Goal: Task Accomplishment & Management: Use online tool/utility

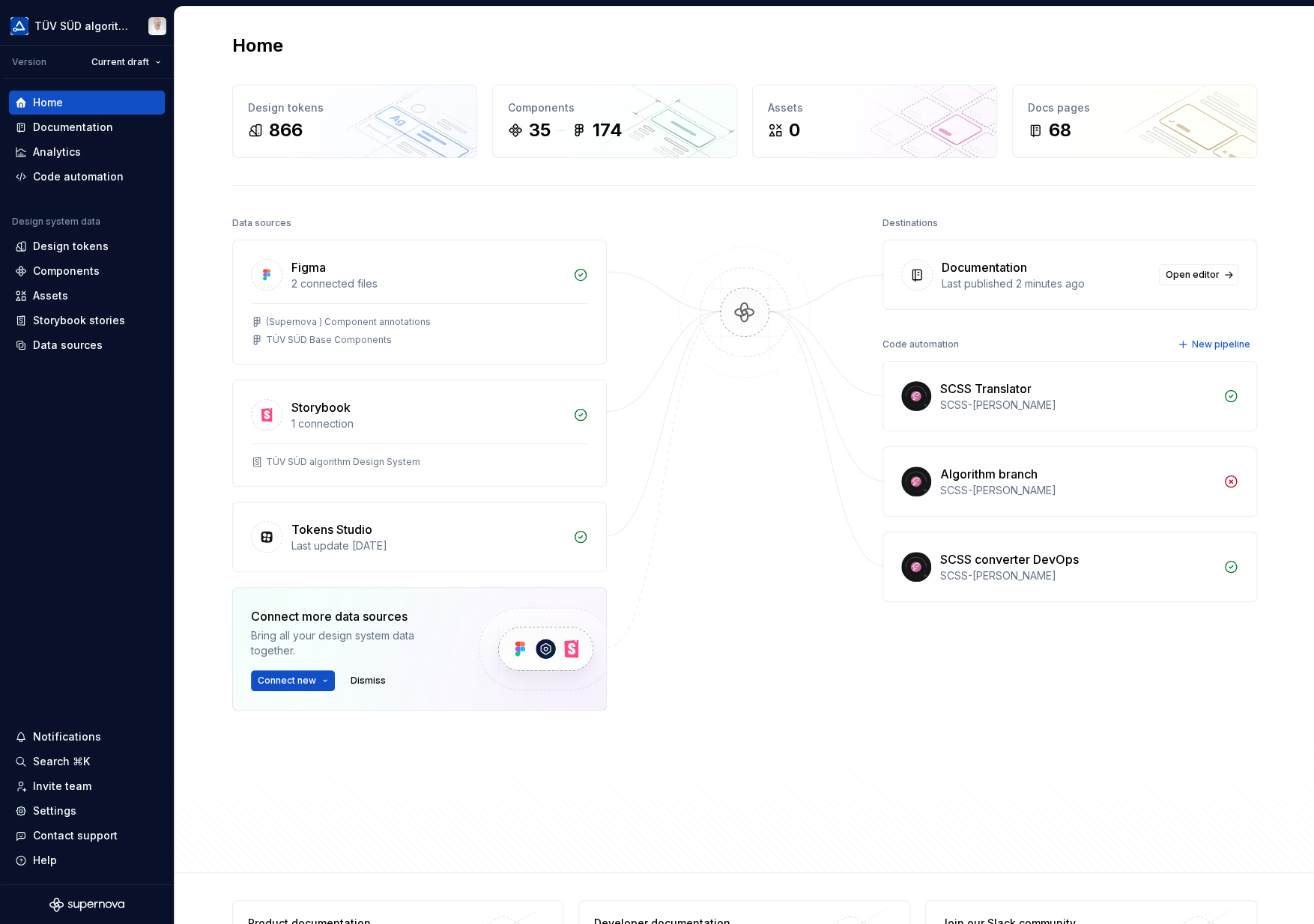
click at [57, 292] on div "Assets" at bounding box center [50, 295] width 35 height 15
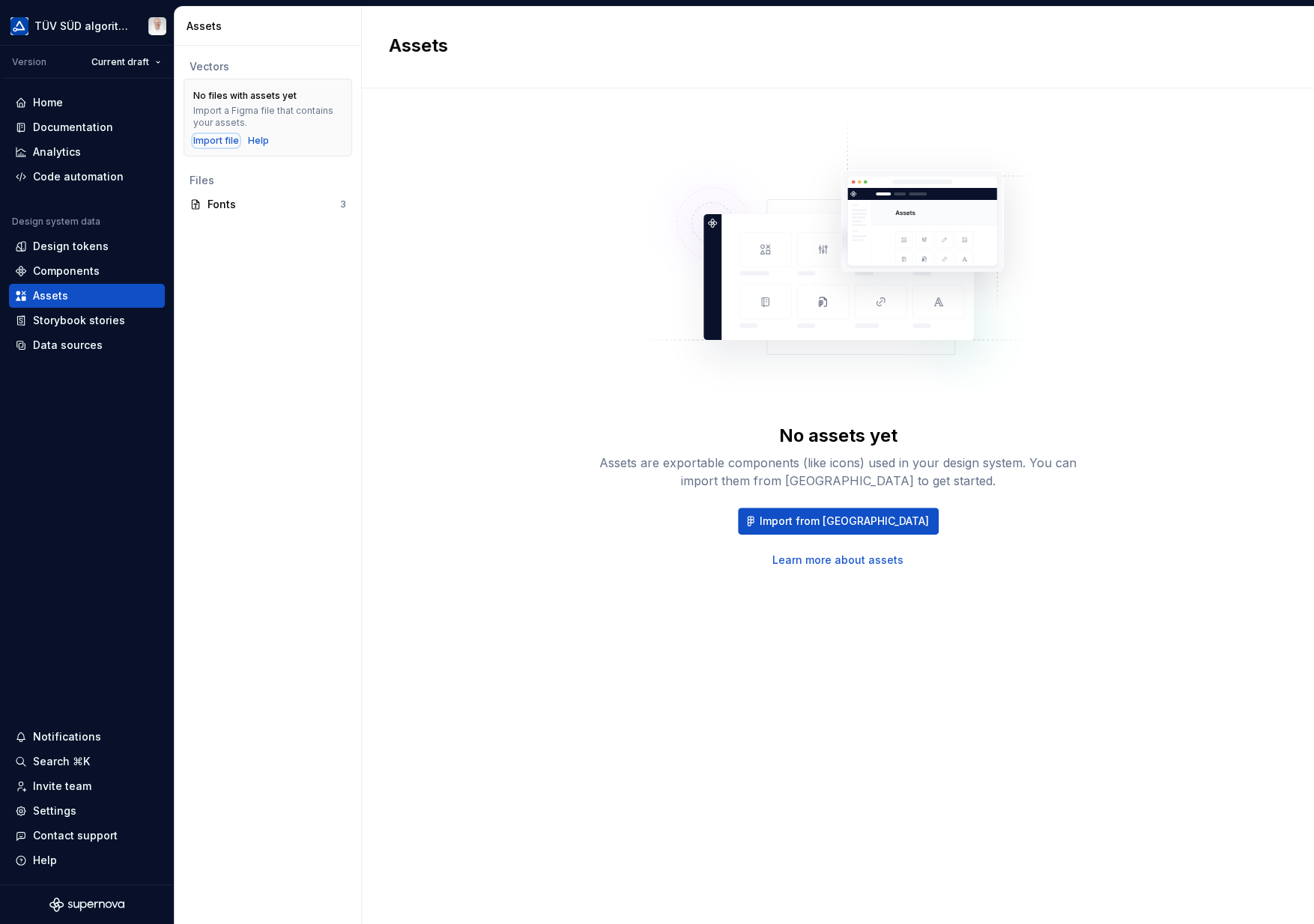
click at [211, 143] on div "Import file" at bounding box center [216, 141] width 45 height 12
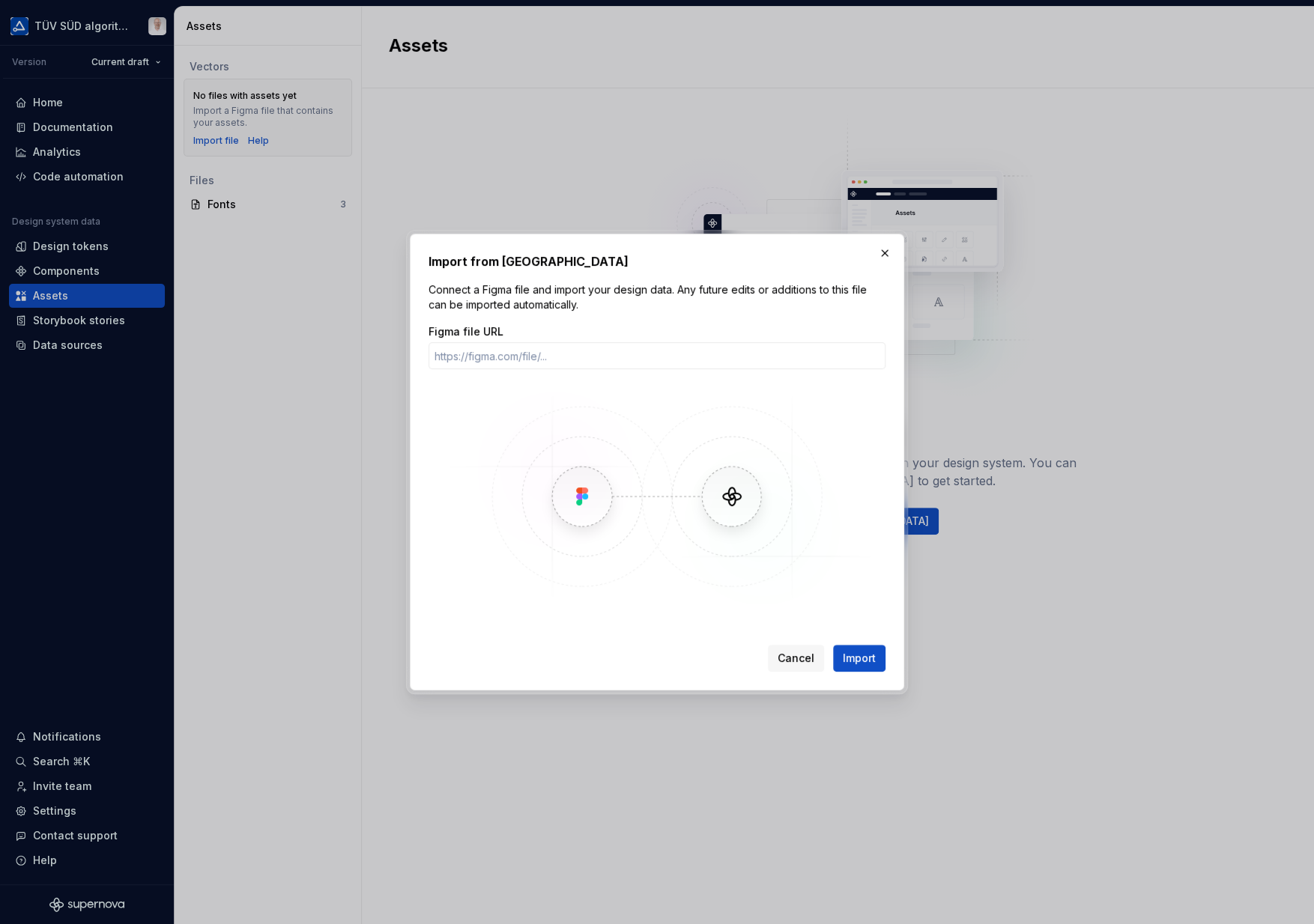
click at [490, 354] on input "Figma file URL" at bounding box center [657, 355] width 457 height 27
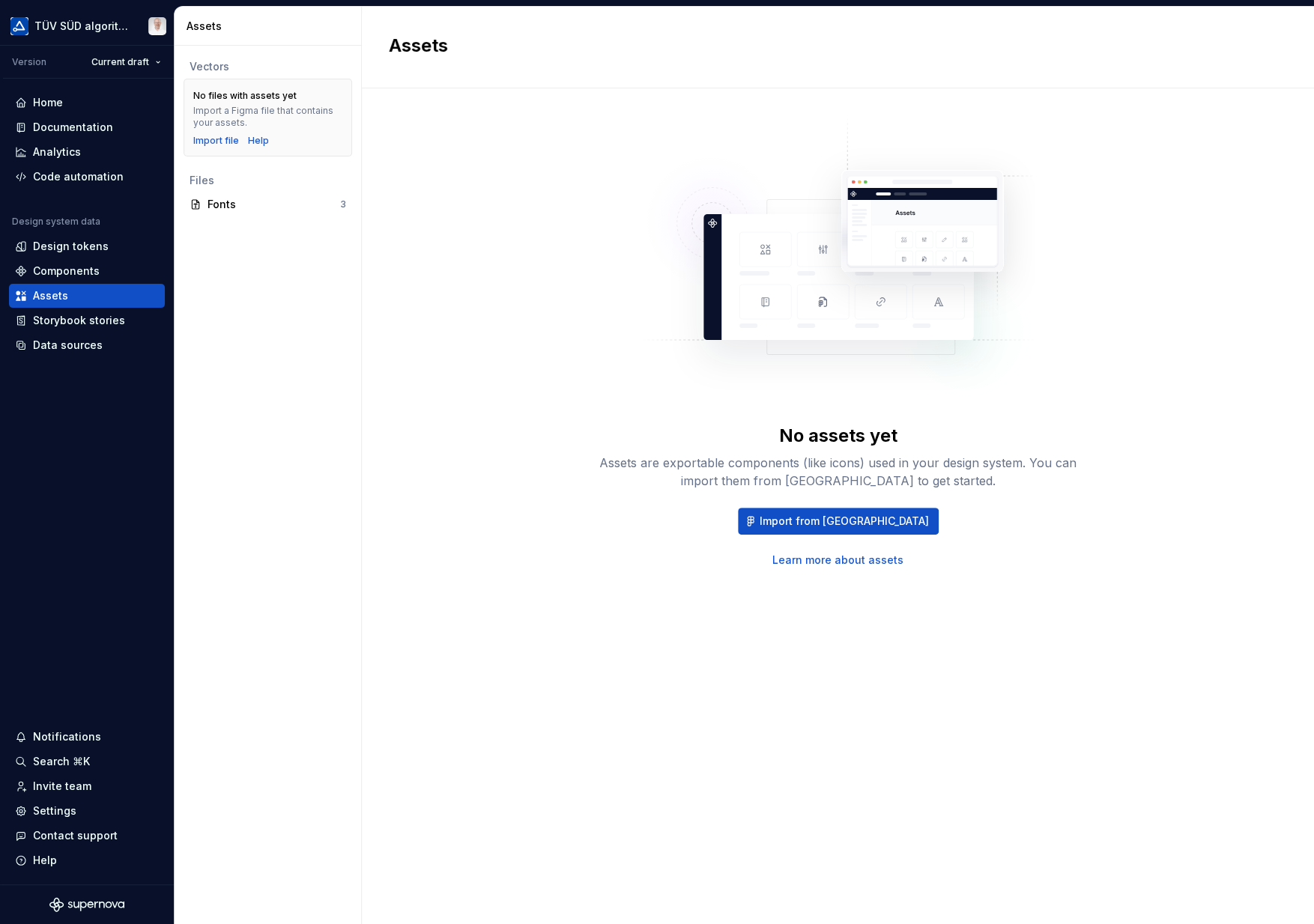
click at [859, 517] on span "Import from [GEOGRAPHIC_DATA]" at bounding box center [845, 521] width 169 height 15
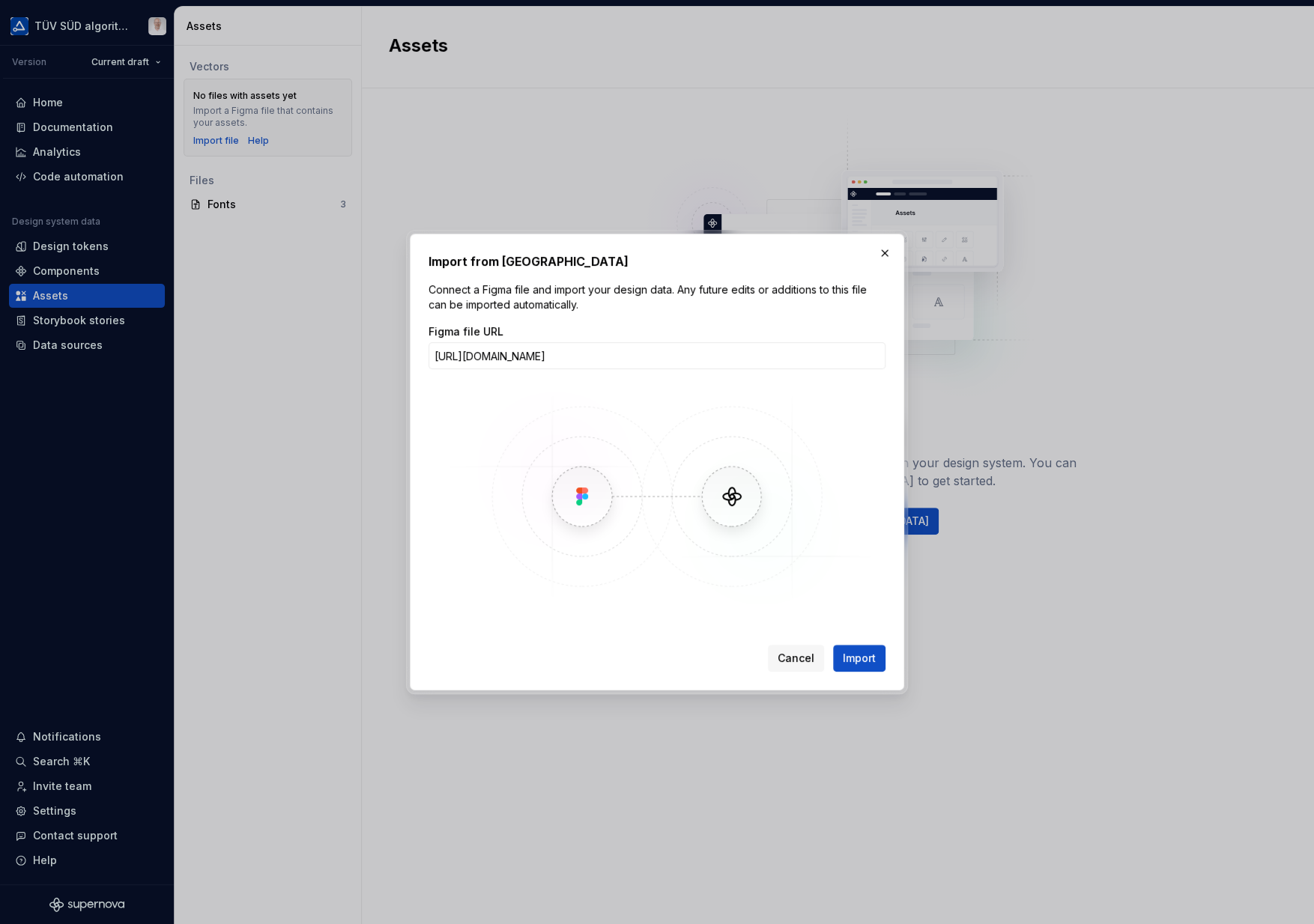
scroll to position [0, 282]
type input "[URL][DOMAIN_NAME]"
click at [635, 356] on input "[URL][DOMAIN_NAME]" at bounding box center [657, 355] width 457 height 27
paste input "[URL][DOMAIN_NAME]"
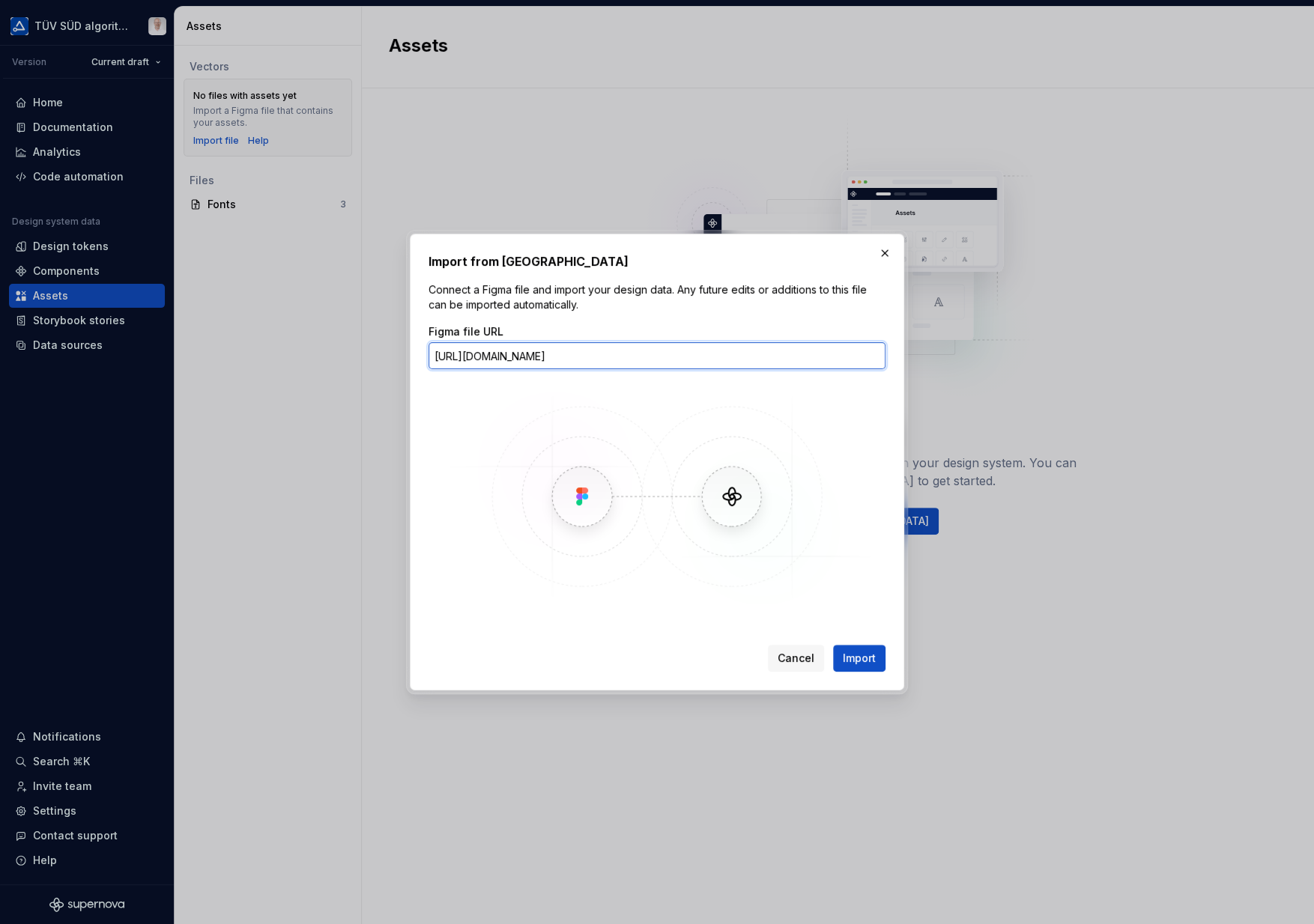
scroll to position [0, 279]
type input "[URL][DOMAIN_NAME]"
click at [869, 654] on span "Import" at bounding box center [858, 658] width 32 height 15
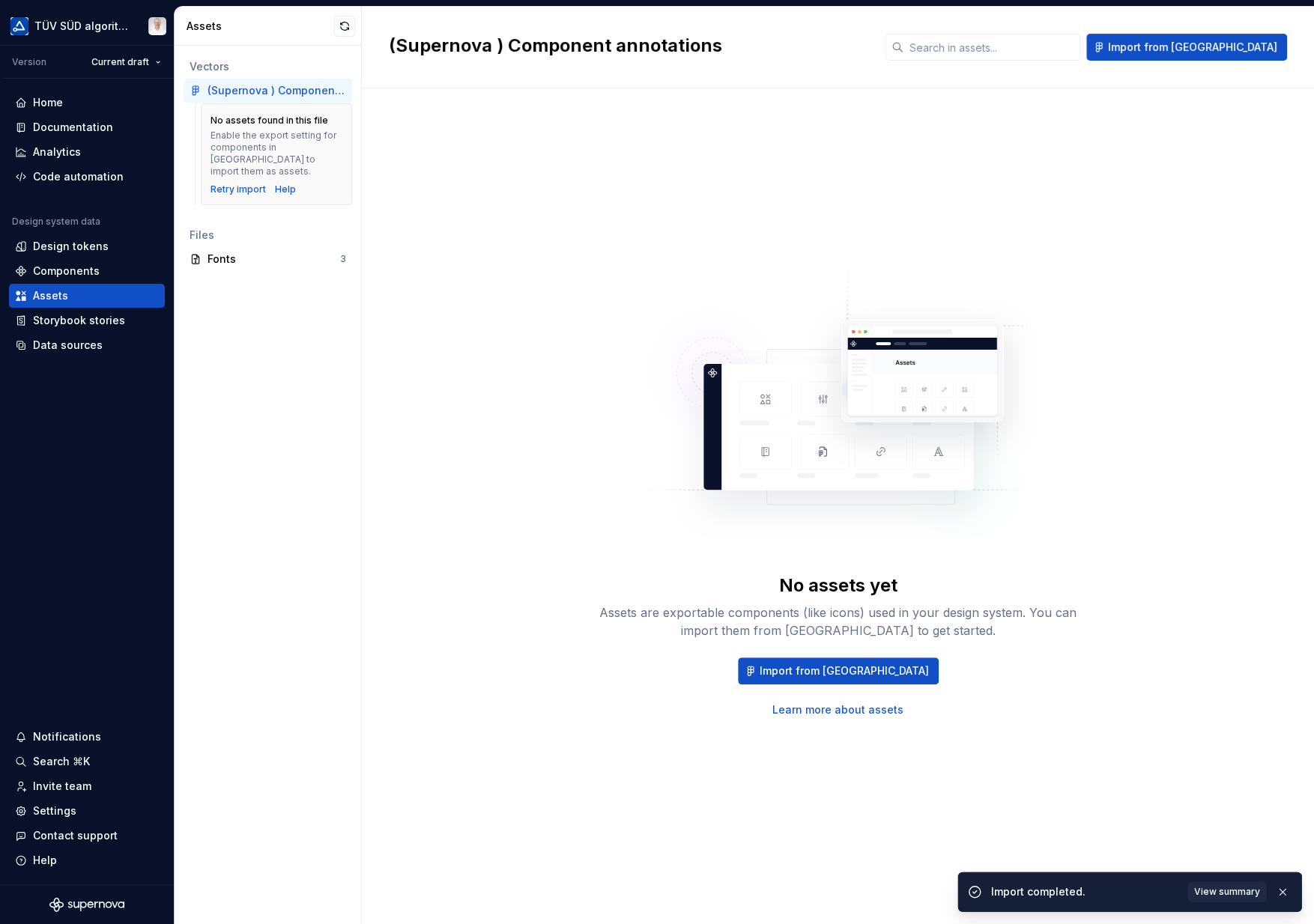
click at [1192, 230] on div "No assets yet Assets are exportable components (like icons) used in your design…" at bounding box center [838, 491] width 899 height 752
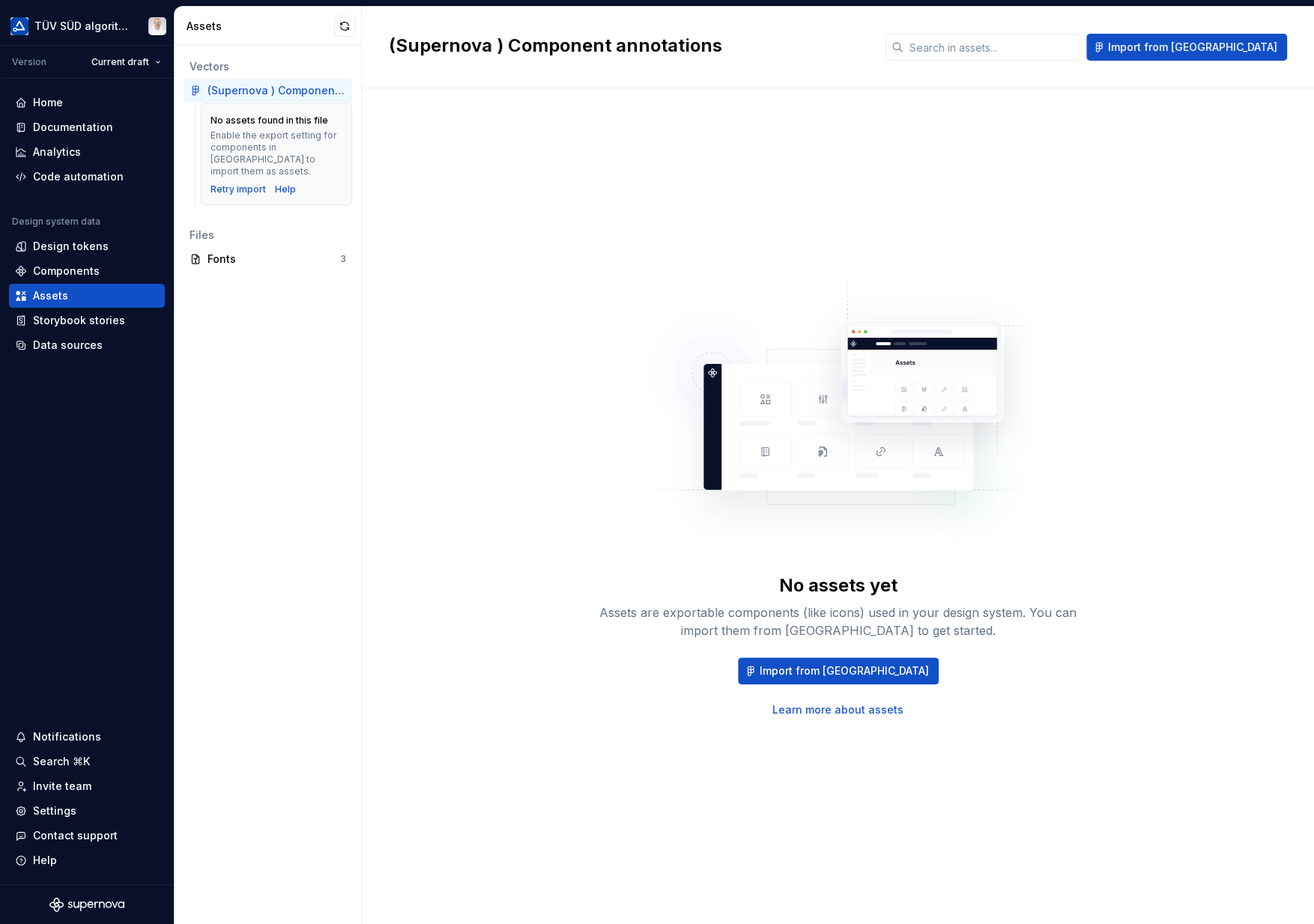
click at [237, 252] on div "Fonts" at bounding box center [274, 259] width 133 height 15
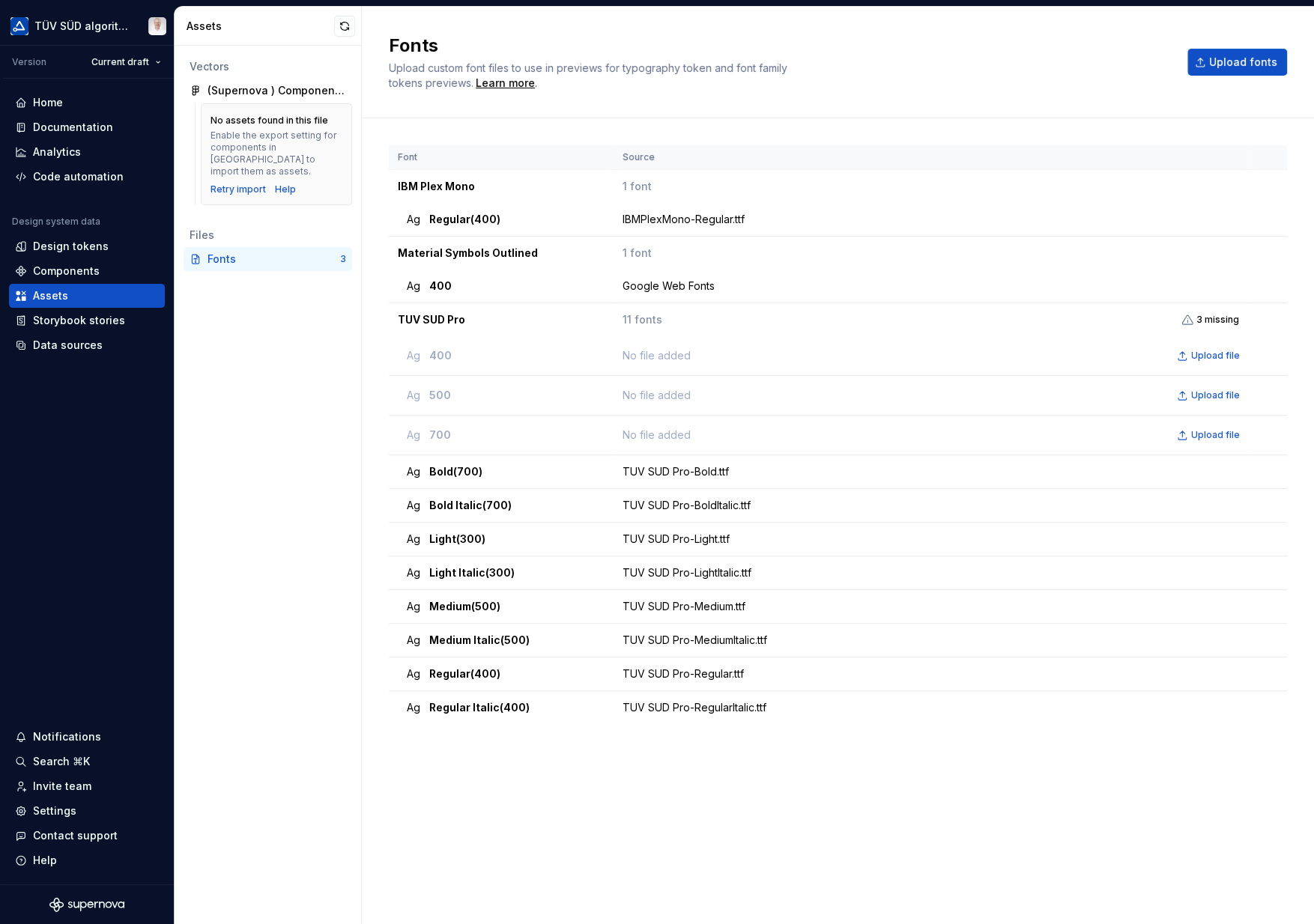
click at [230, 92] on div "(Supernova ) Component annotations" at bounding box center [277, 91] width 139 height 15
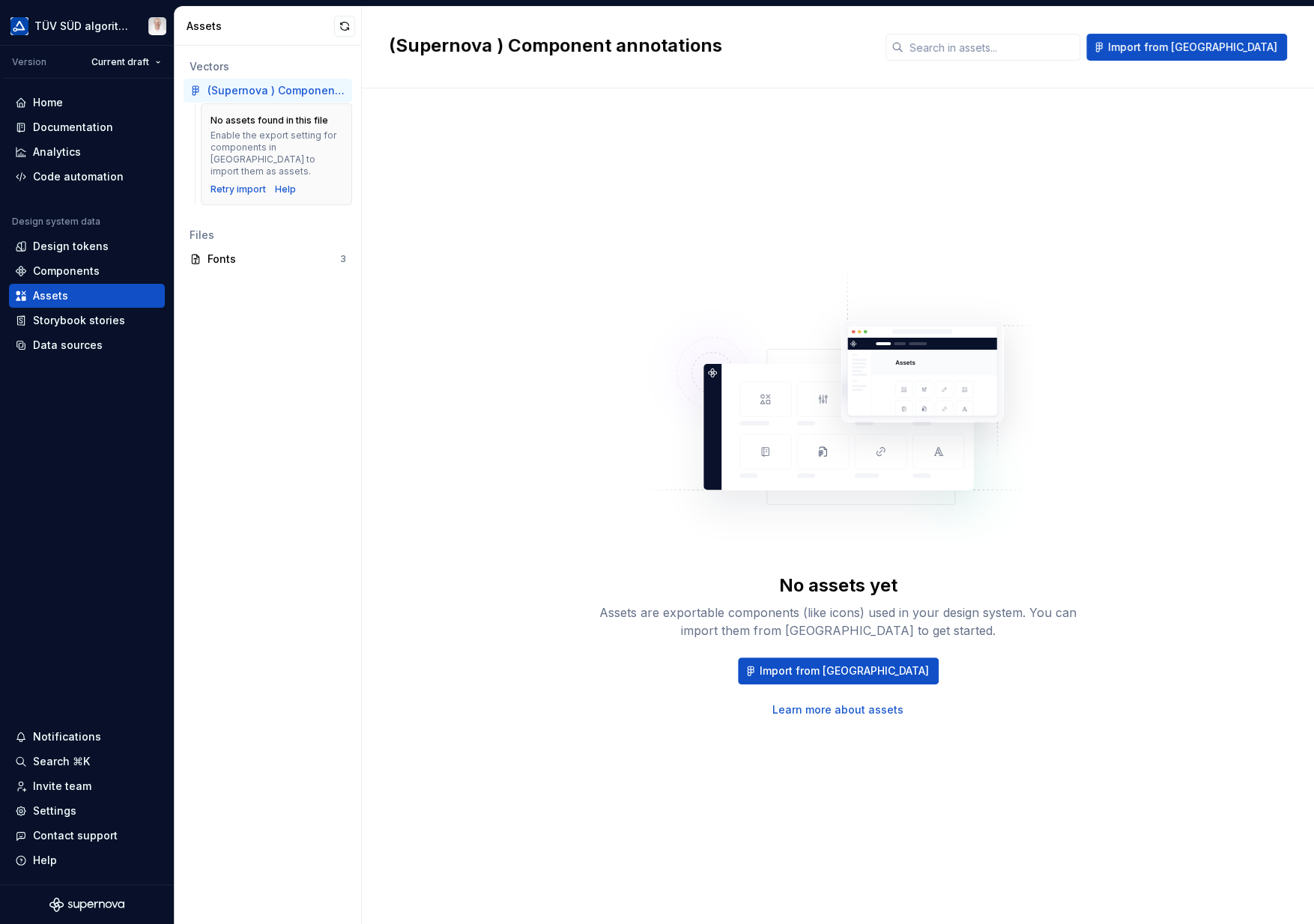
click at [481, 708] on div "No assets yet Assets are exportable components (like icons) used in your design…" at bounding box center [838, 491] width 899 height 752
